Goal: Navigation & Orientation: Understand site structure

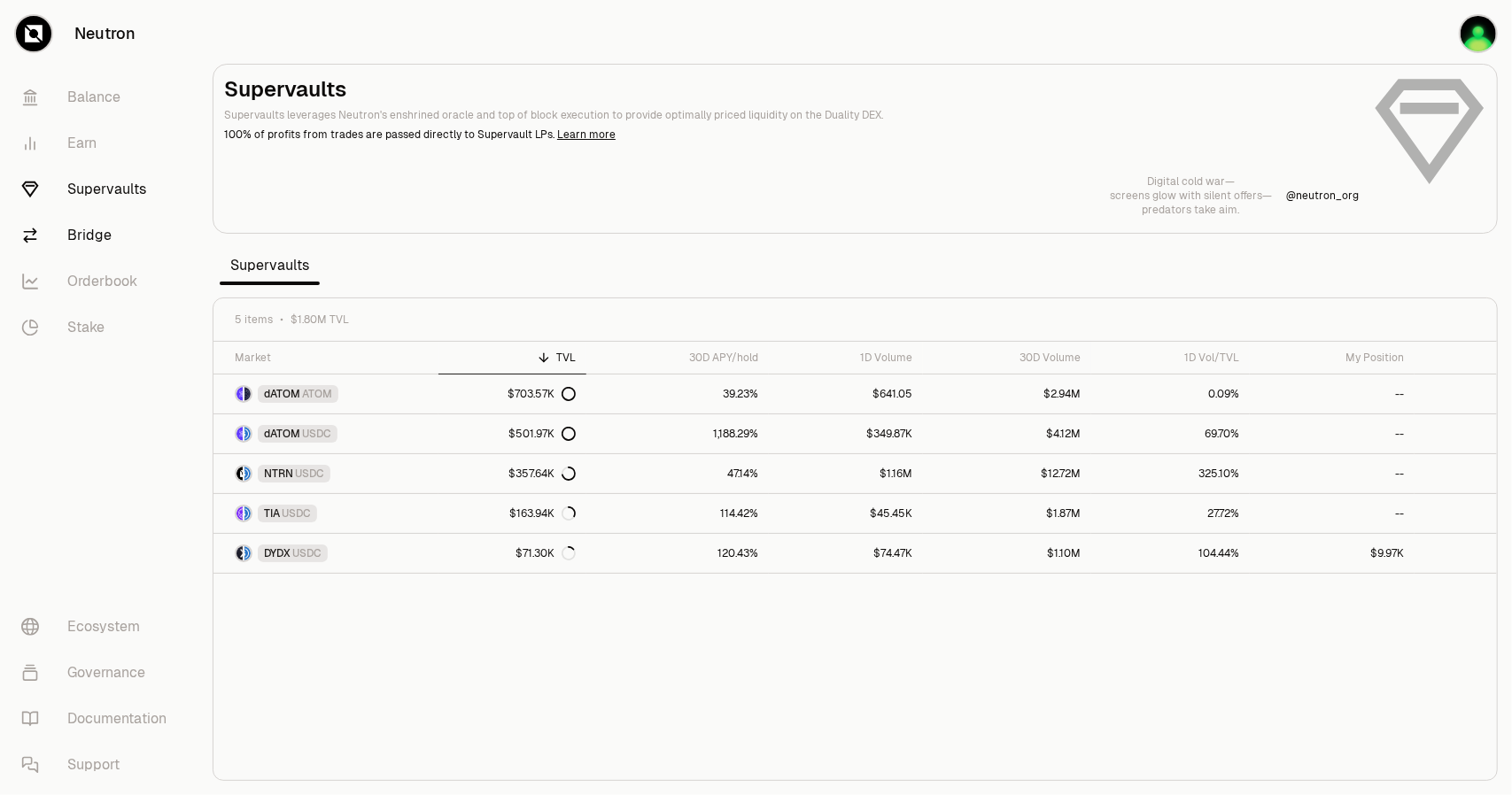
click at [101, 246] on link "Bridge" at bounding box center [99, 235] width 185 height 46
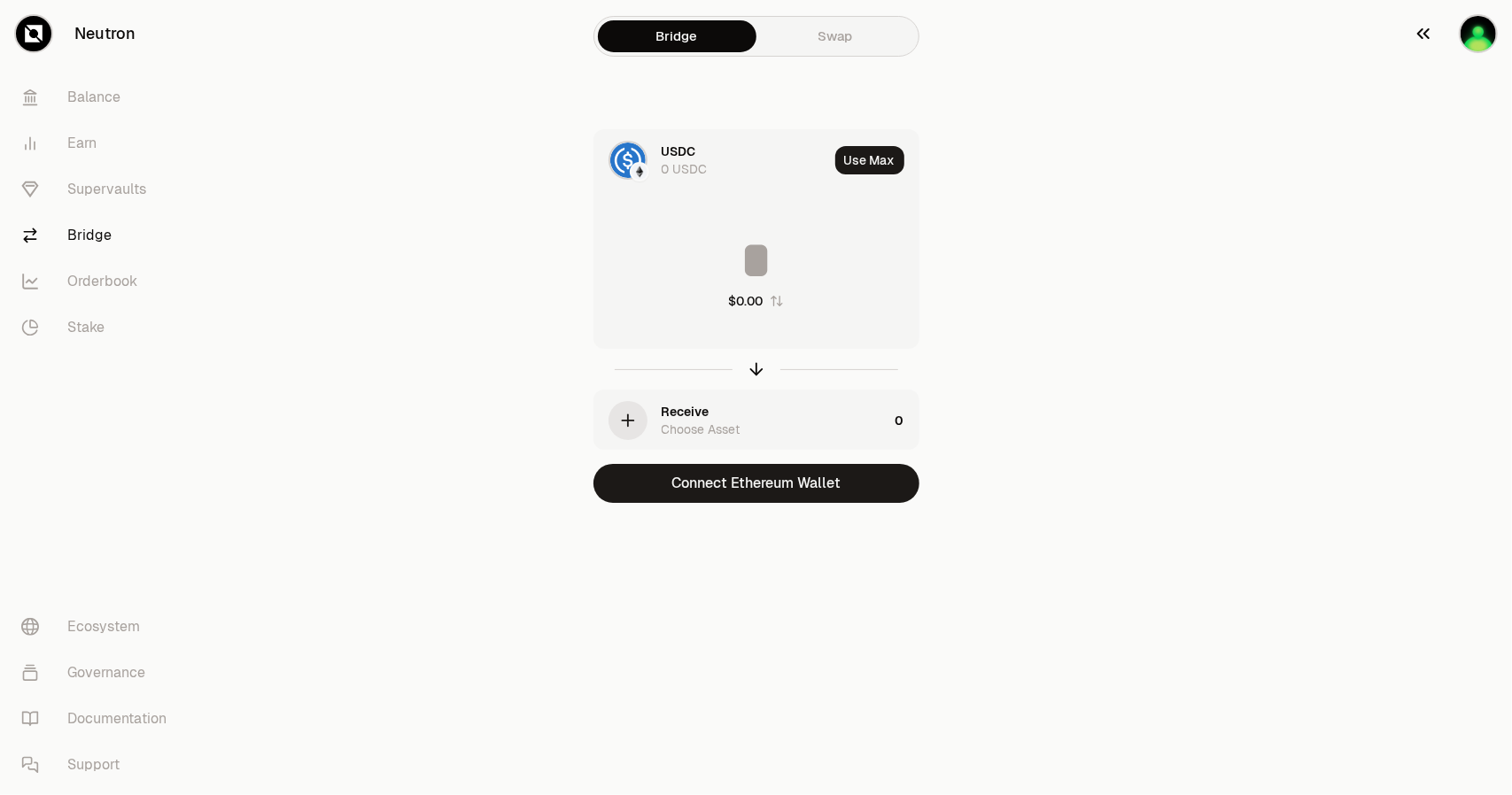
click at [1467, 49] on div "button" at bounding box center [1478, 33] width 39 height 39
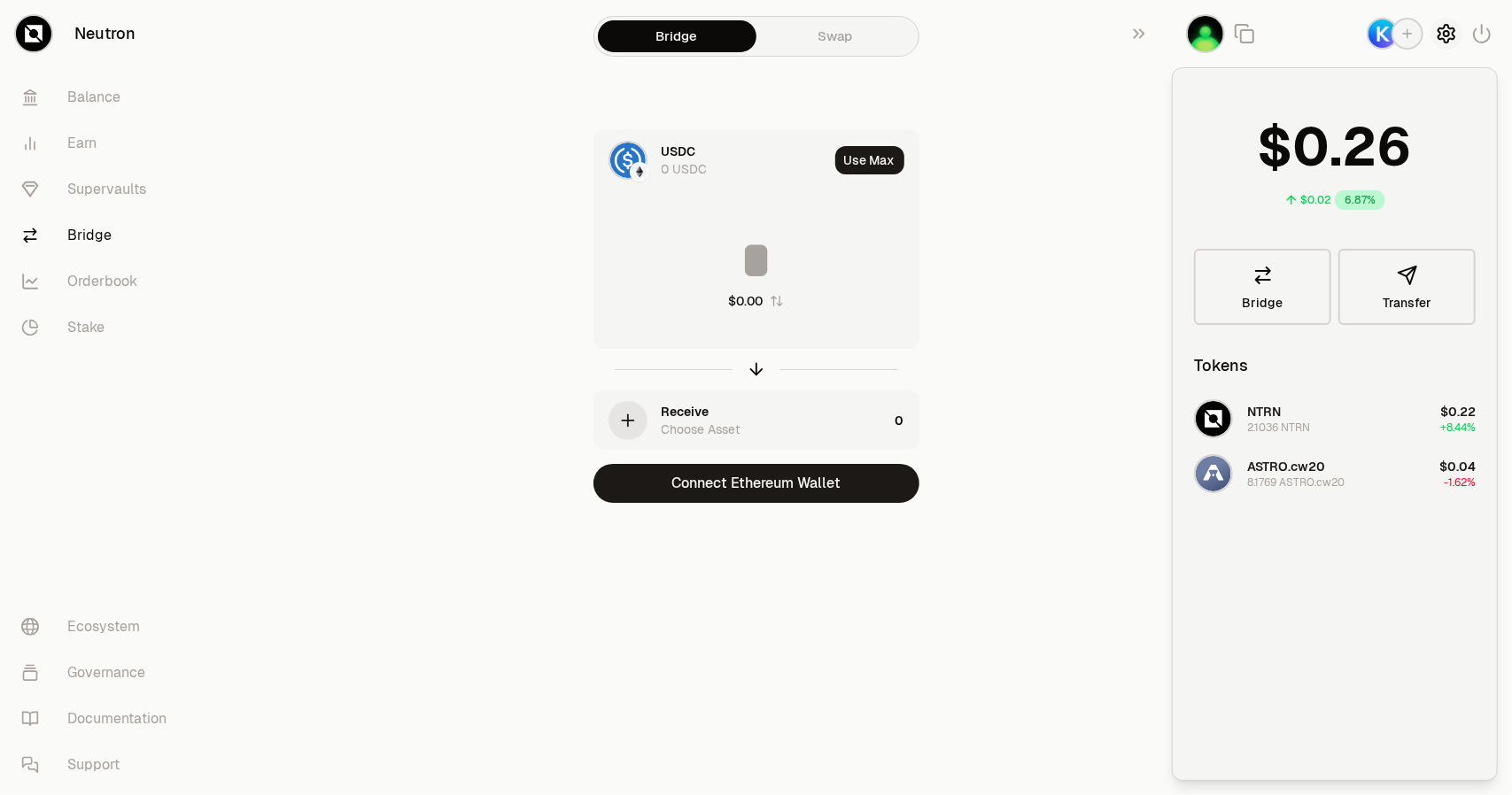
click at [1448, 38] on icon "button" at bounding box center [1446, 33] width 21 height 21
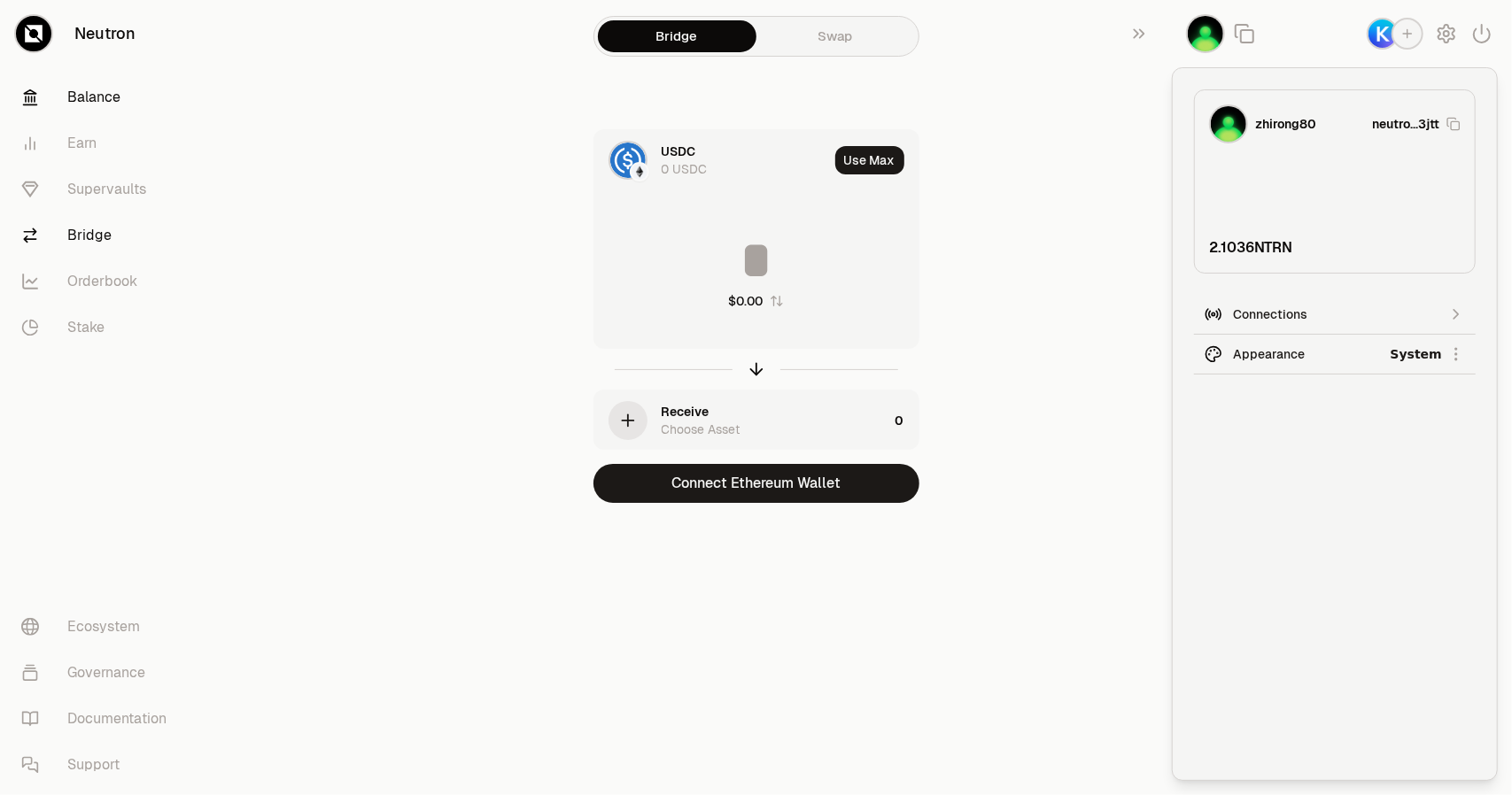
click at [102, 100] on link "Balance" at bounding box center [99, 98] width 185 height 46
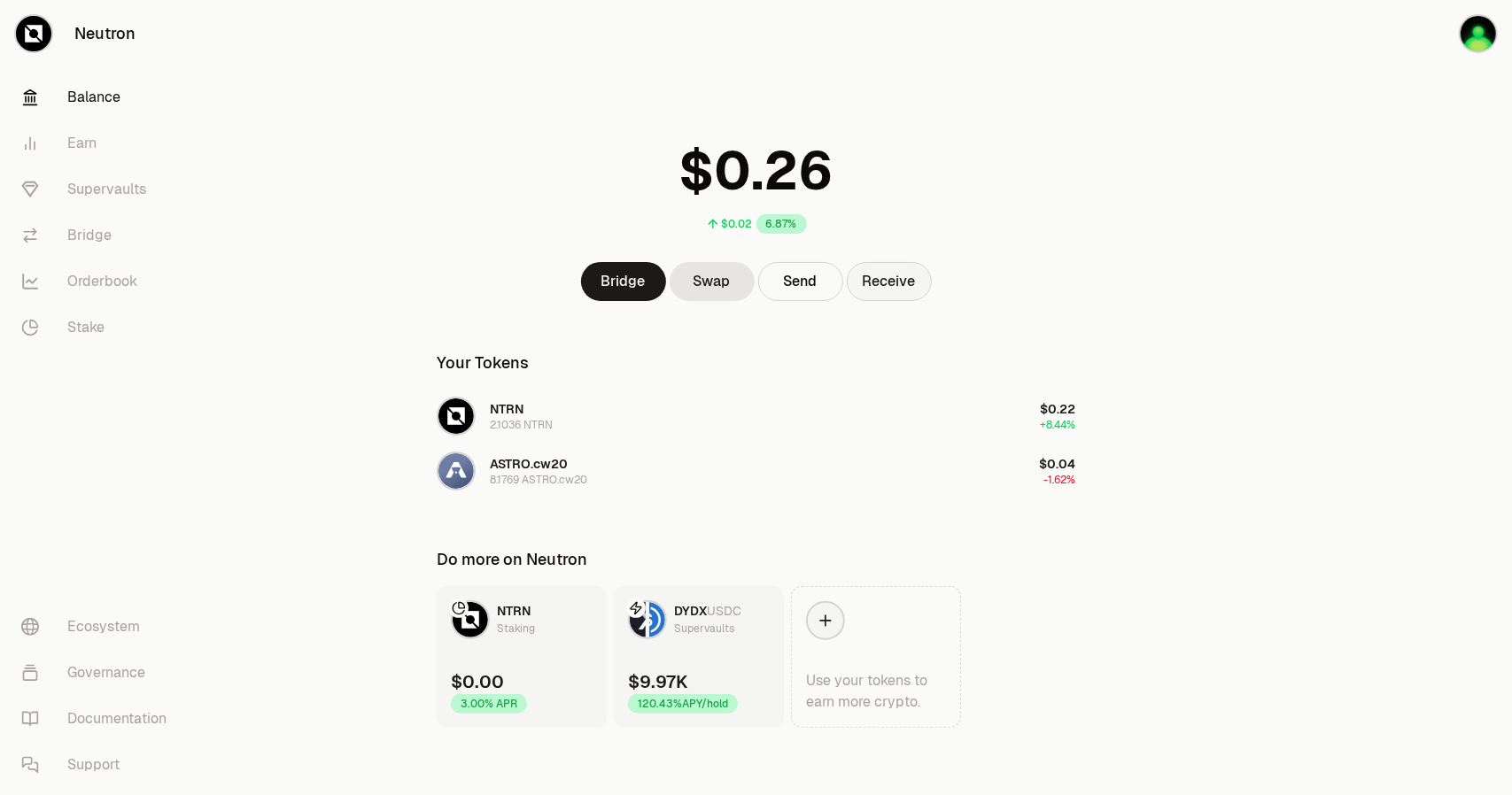
click at [901, 279] on button "Receive" at bounding box center [888, 281] width 85 height 39
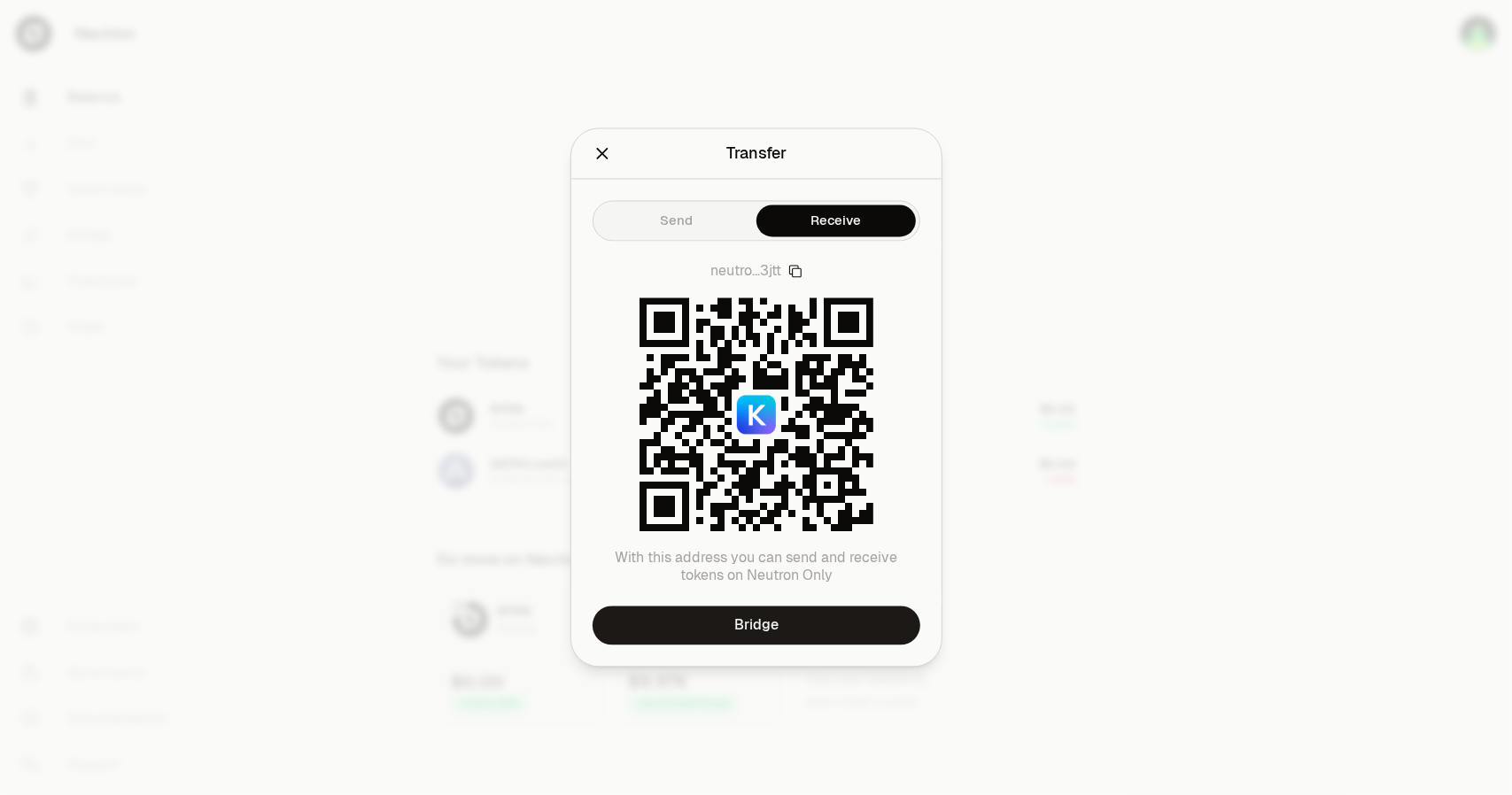
click at [597, 159] on icon "Close" at bounding box center [602, 154] width 12 height 12
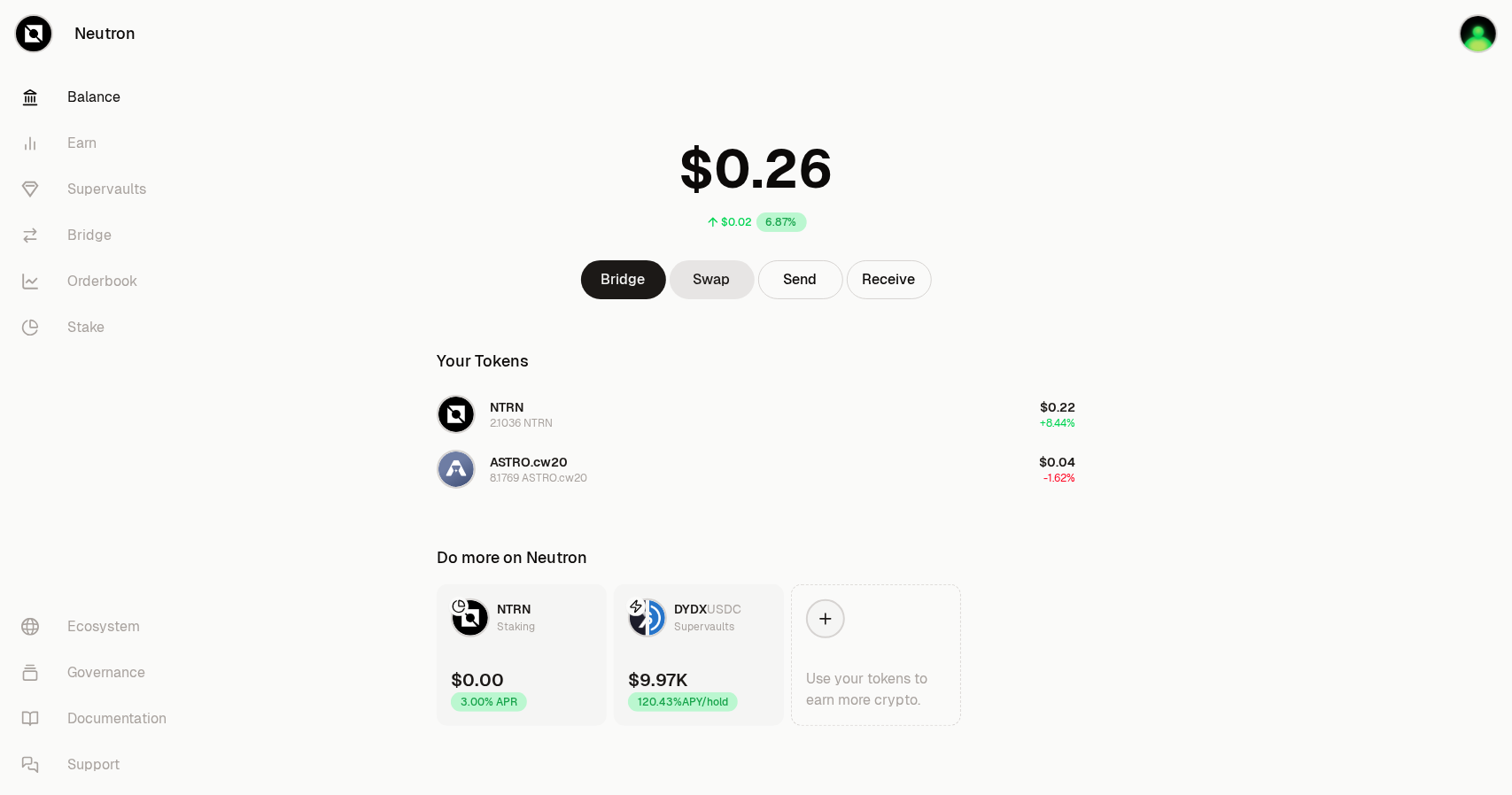
scroll to position [3, 0]
click at [105, 148] on link "Earn" at bounding box center [99, 144] width 185 height 46
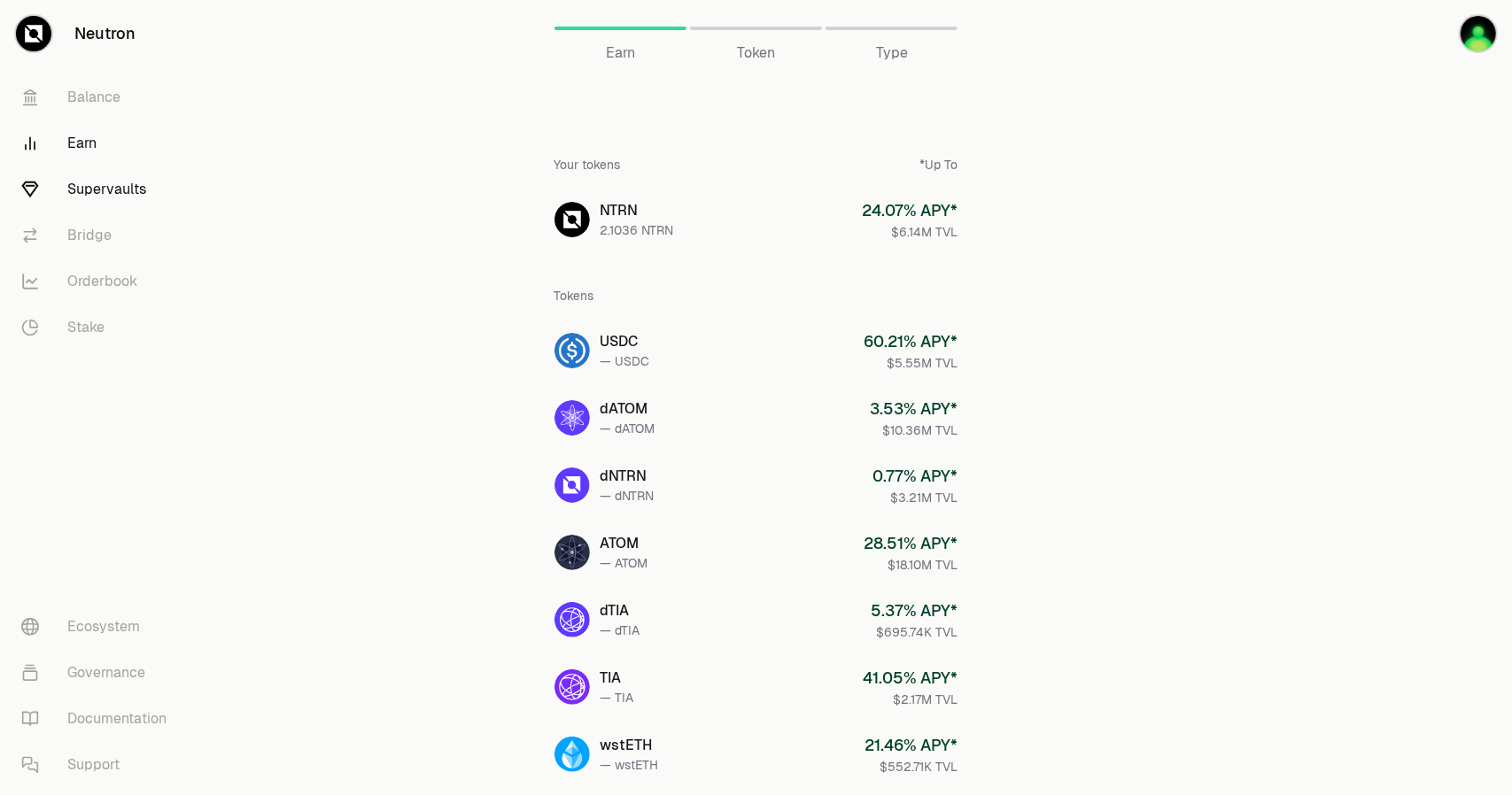
click at [113, 191] on link "Supervaults" at bounding box center [99, 190] width 185 height 46
